Goal: Contribute content

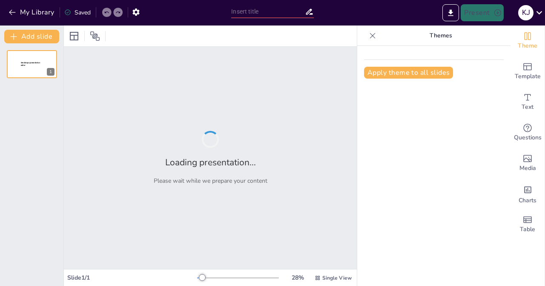
type input "Eventos Deportivos y su Impacto en la Sensibilización Ecológica"
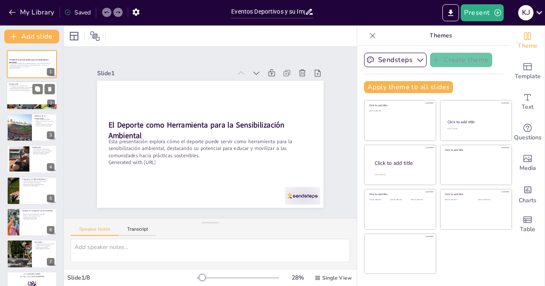
click at [27, 87] on p "La conexión entre deporte y medio ambiente" at bounding box center [32, 88] width 46 height 2
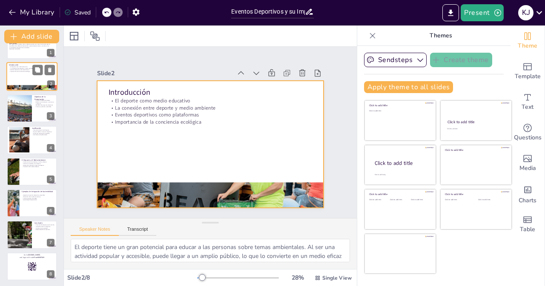
scroll to position [20, 0]
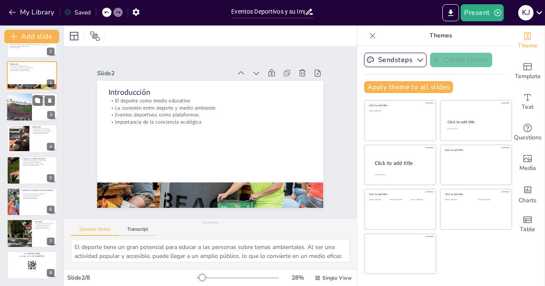
click at [20, 103] on div at bounding box center [19, 107] width 44 height 29
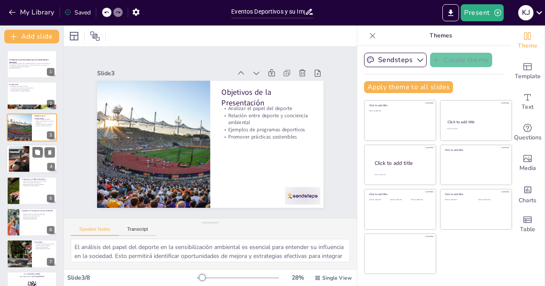
click at [18, 160] on div at bounding box center [20, 159] width 46 height 26
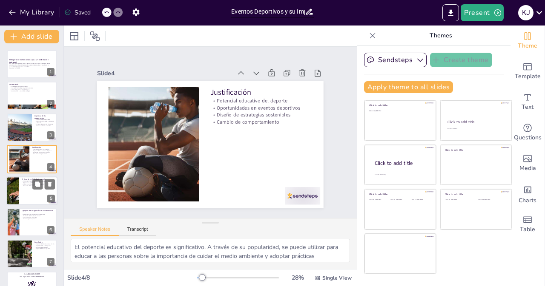
click at [23, 193] on div at bounding box center [31, 191] width 51 height 29
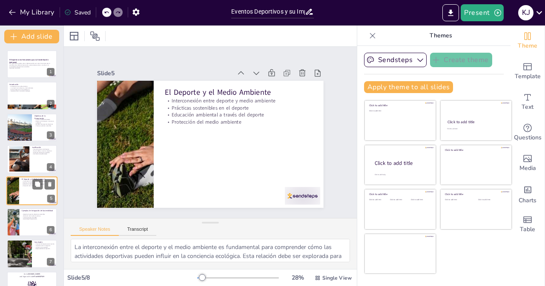
scroll to position [20, 0]
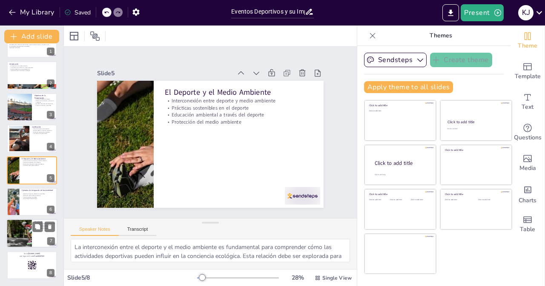
click at [26, 236] on div at bounding box center [18, 234] width 49 height 29
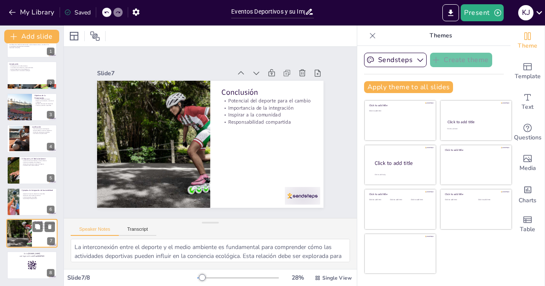
type textarea "El potencial del deporte para generar cambios culturales hacia la sostenibilida…"
click at [36, 261] on icon at bounding box center [37, 259] width 6 height 6
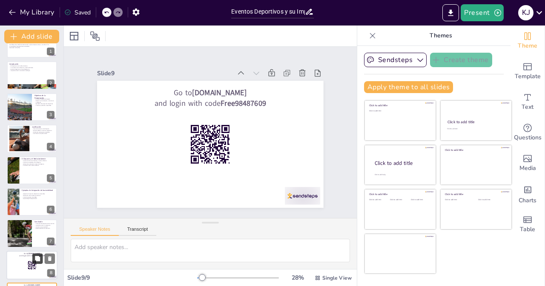
scroll to position [52, 0]
